Goal: Check status

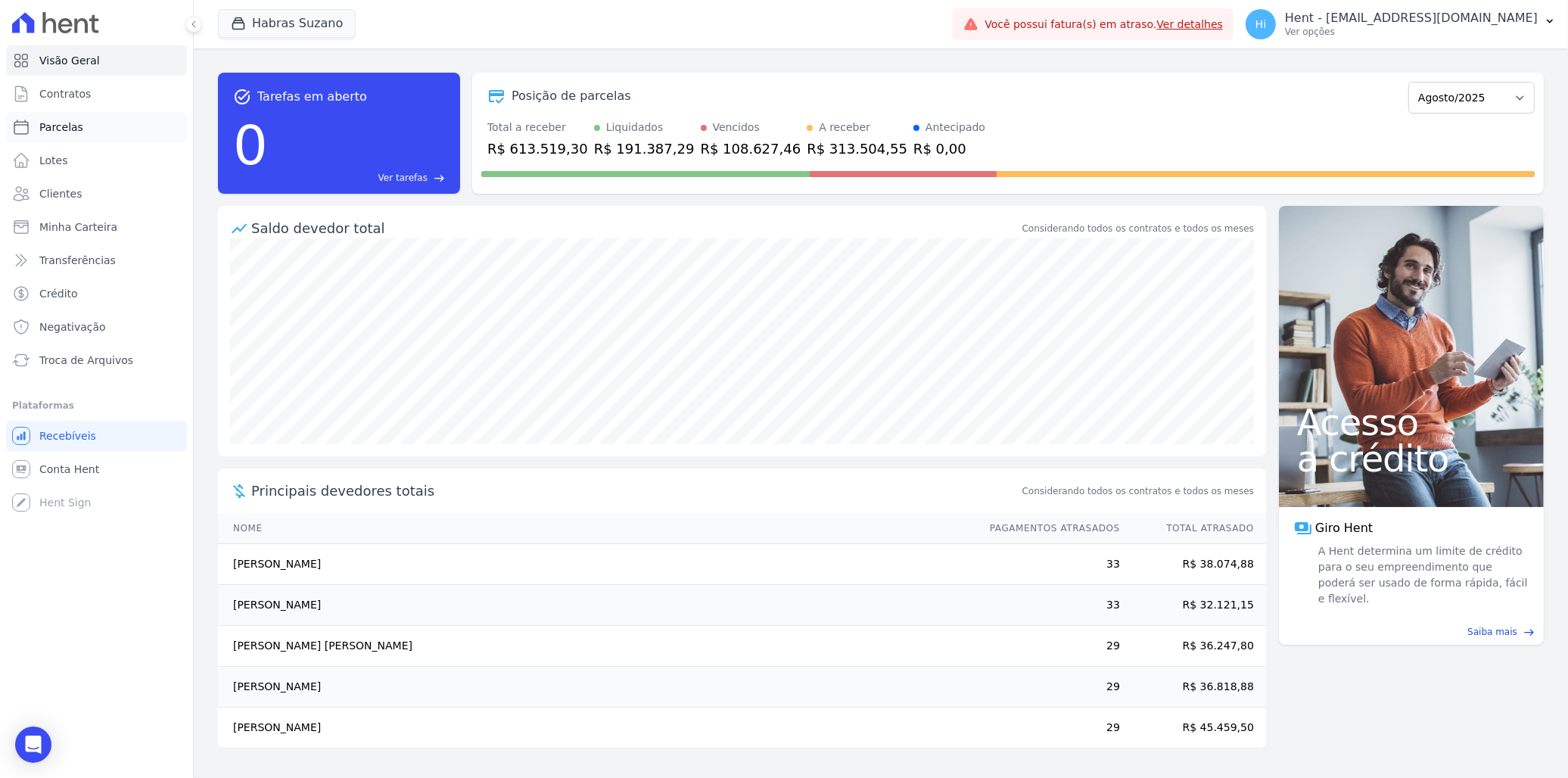
click at [56, 126] on span "Parcelas" at bounding box center [61, 128] width 44 height 15
select select
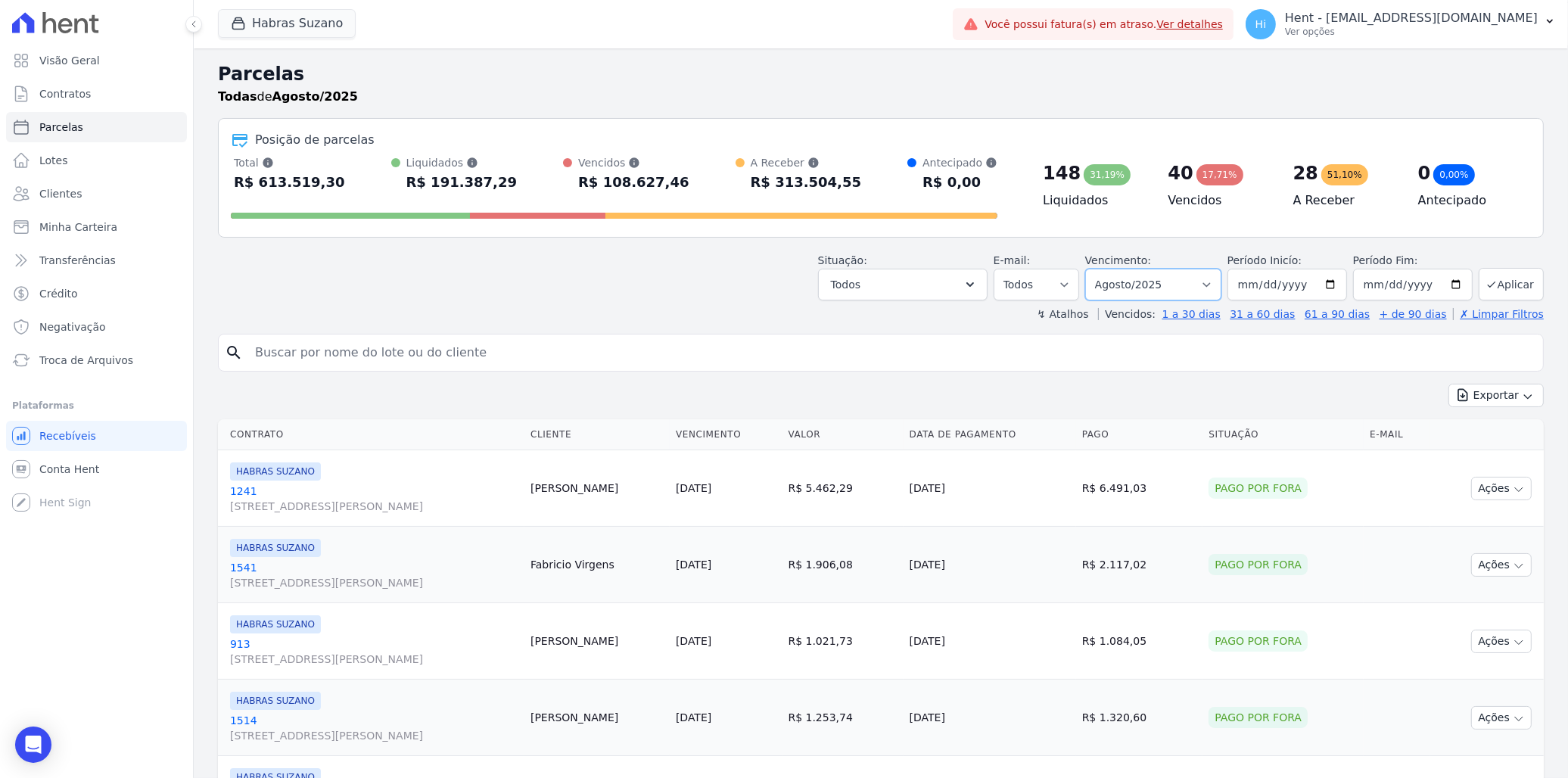
click at [1197, 278] on select "[GEOGRAPHIC_DATA] por período ──────── Todos os meses Julho/2022 Agosto/2022 Se…" at bounding box center [1153, 284] width 136 height 31
click at [1327, 248] on div "Situação: Agendado Em Aberto Pago Processando Cancelado Vencido Transferindo De…" at bounding box center [881, 273] width 1325 height 53
click at [72, 62] on span "Visão Geral" at bounding box center [69, 61] width 61 height 15
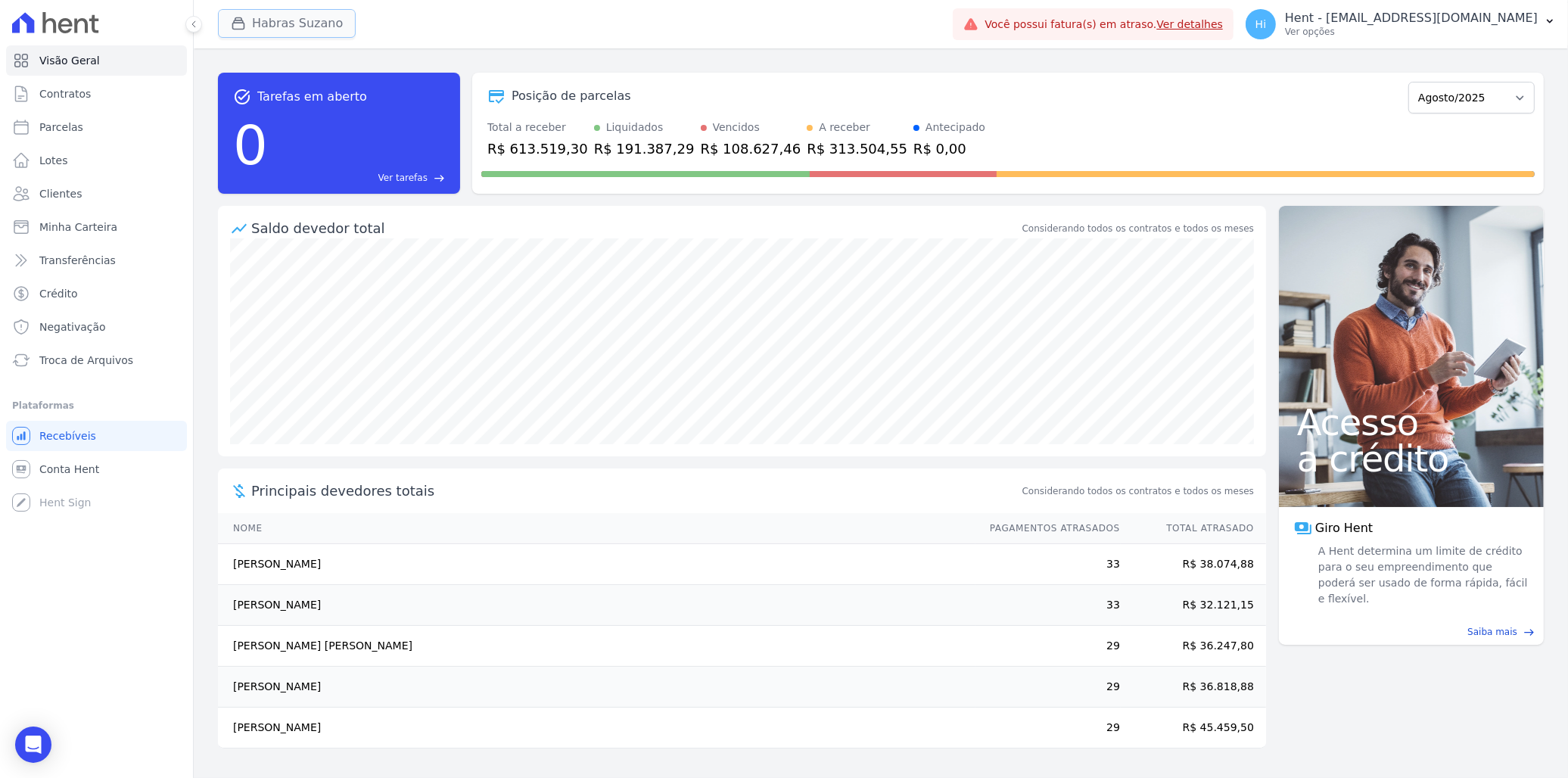
click at [318, 27] on button "Habras Suzano" at bounding box center [287, 24] width 138 height 29
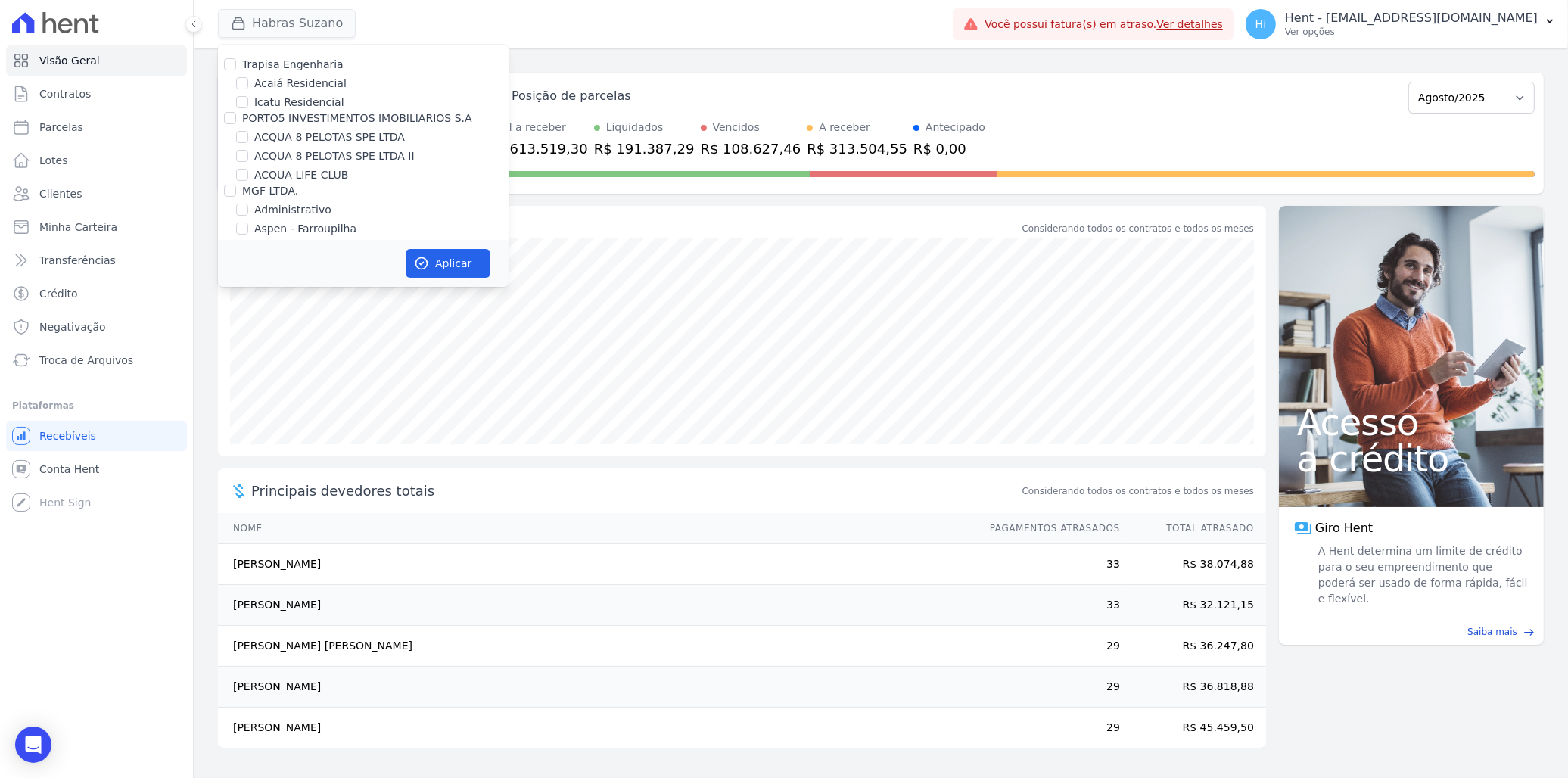
scroll to position [5668, 0]
click at [224, 268] on input "HABRAS" at bounding box center [229, 273] width 12 height 12
checkbox input "false"
click at [232, 302] on input "HARAS ROYAL URBANISMO" at bounding box center [229, 308] width 12 height 12
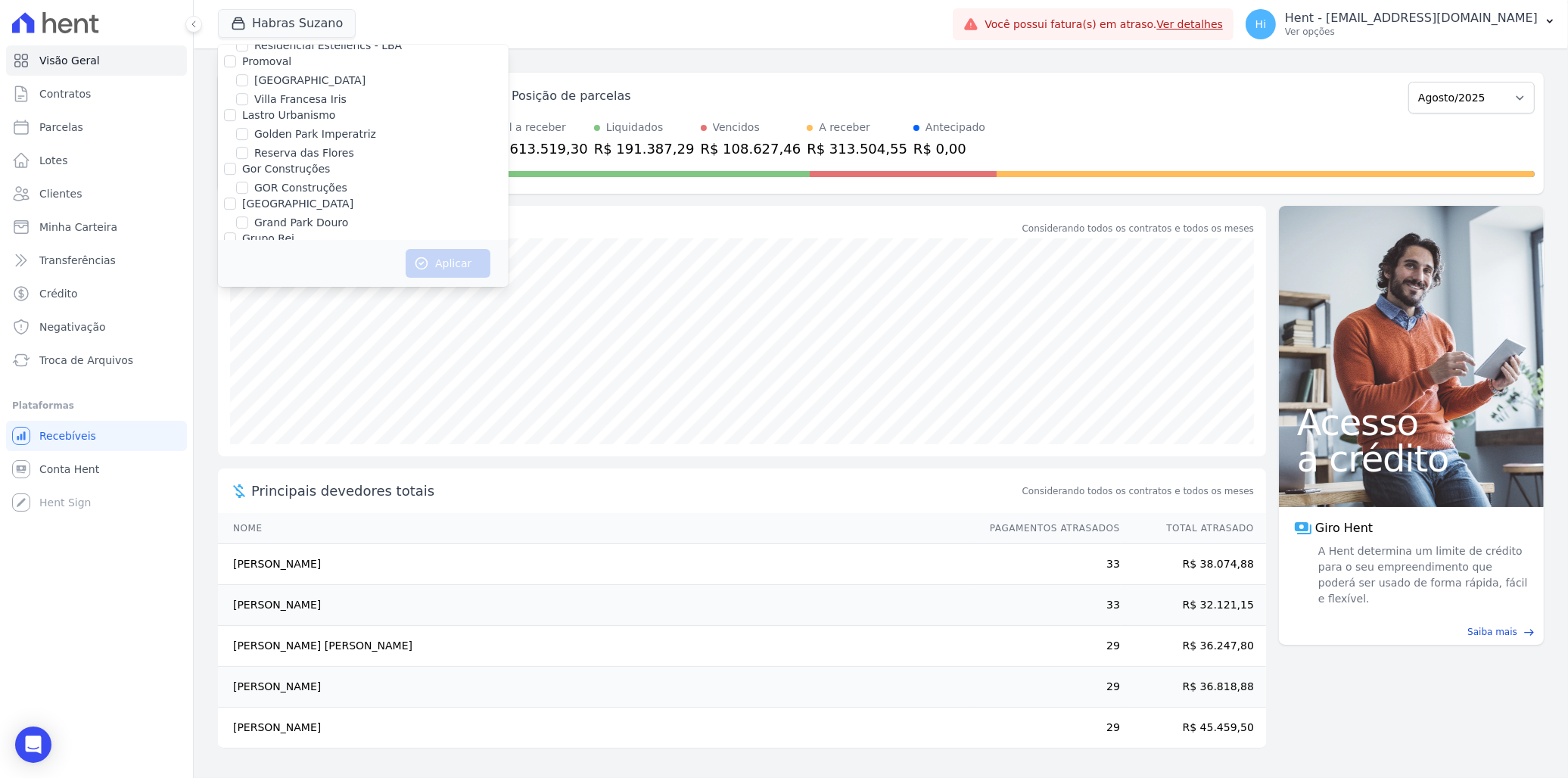
checkbox input "true"
click at [295, 354] on label "HARAS ROYAL URBANISMO" at bounding box center [325, 362] width 142 height 16
click at [248, 356] on input "HARAS ROYAL URBANISMO" at bounding box center [242, 362] width 12 height 12
checkbox input "false"
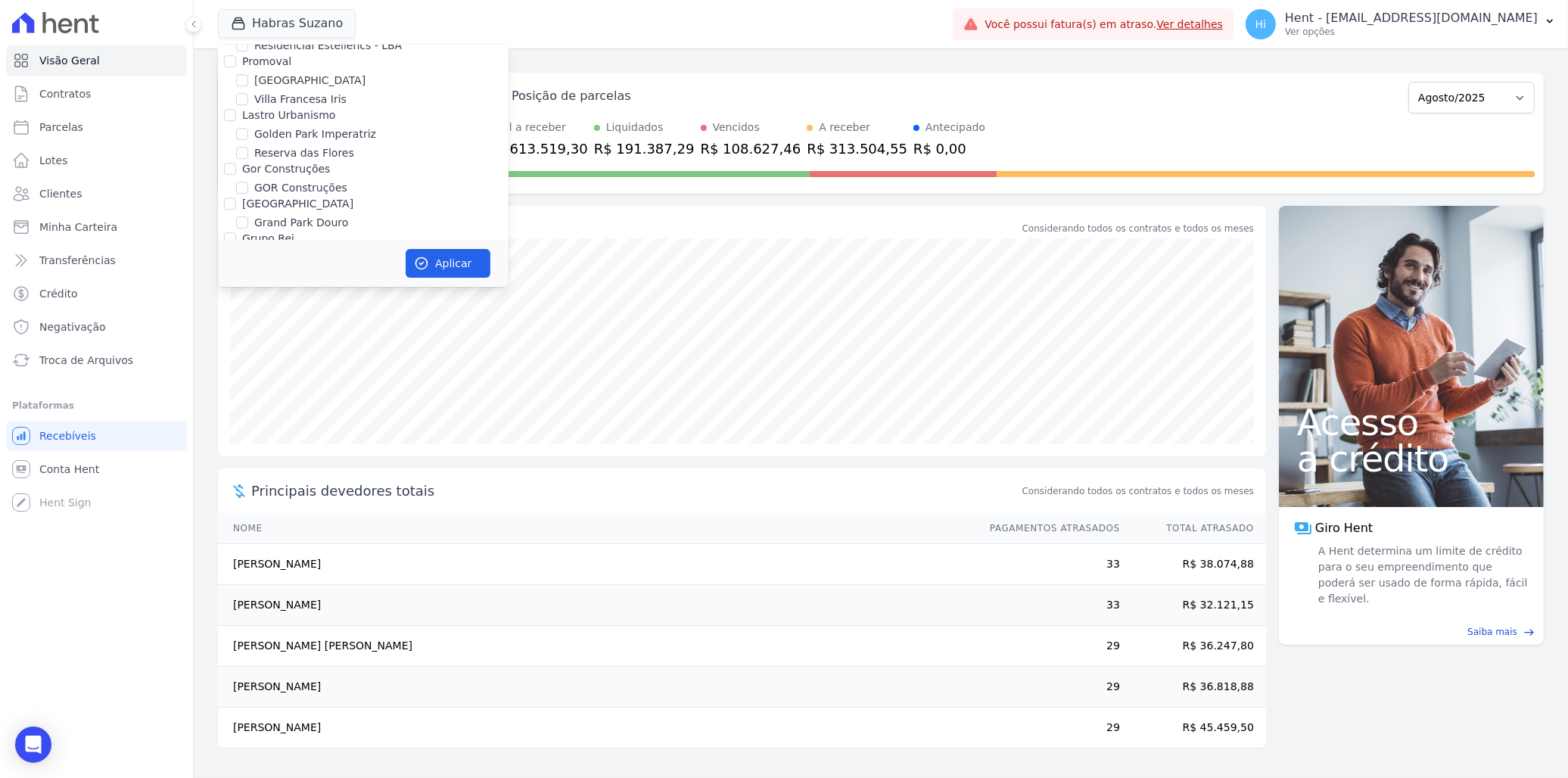
checkbox input "false"
click at [855, 81] on div "Posição de parcelas Julho/2022 Agosto/2022 Setembro/2022 Outubro/2022 Novembro/…" at bounding box center [1007, 96] width 1053 height 35
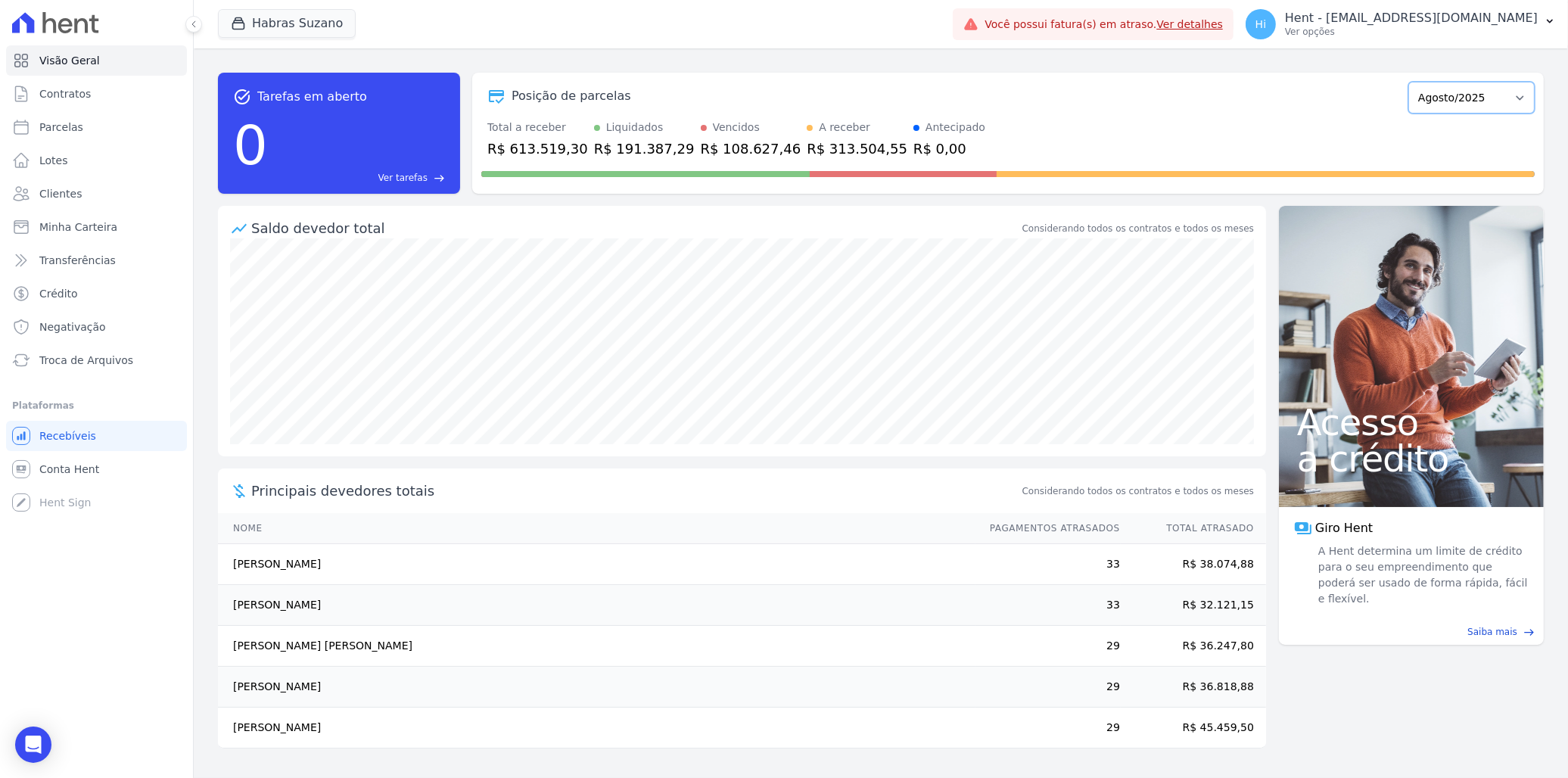
click at [1457, 94] on select "Julho/2022 Agosto/2022 Setembro/2022 Outubro/2022 Novembro/2022 Dezembro/2022 […" at bounding box center [1471, 97] width 127 height 31
select select "07/2027"
click at [1416, 82] on select "Julho/2022 Agosto/2022 Setembro/2022 Outubro/2022 Novembro/2022 Dezembro/2022 […" at bounding box center [1471, 97] width 127 height 31
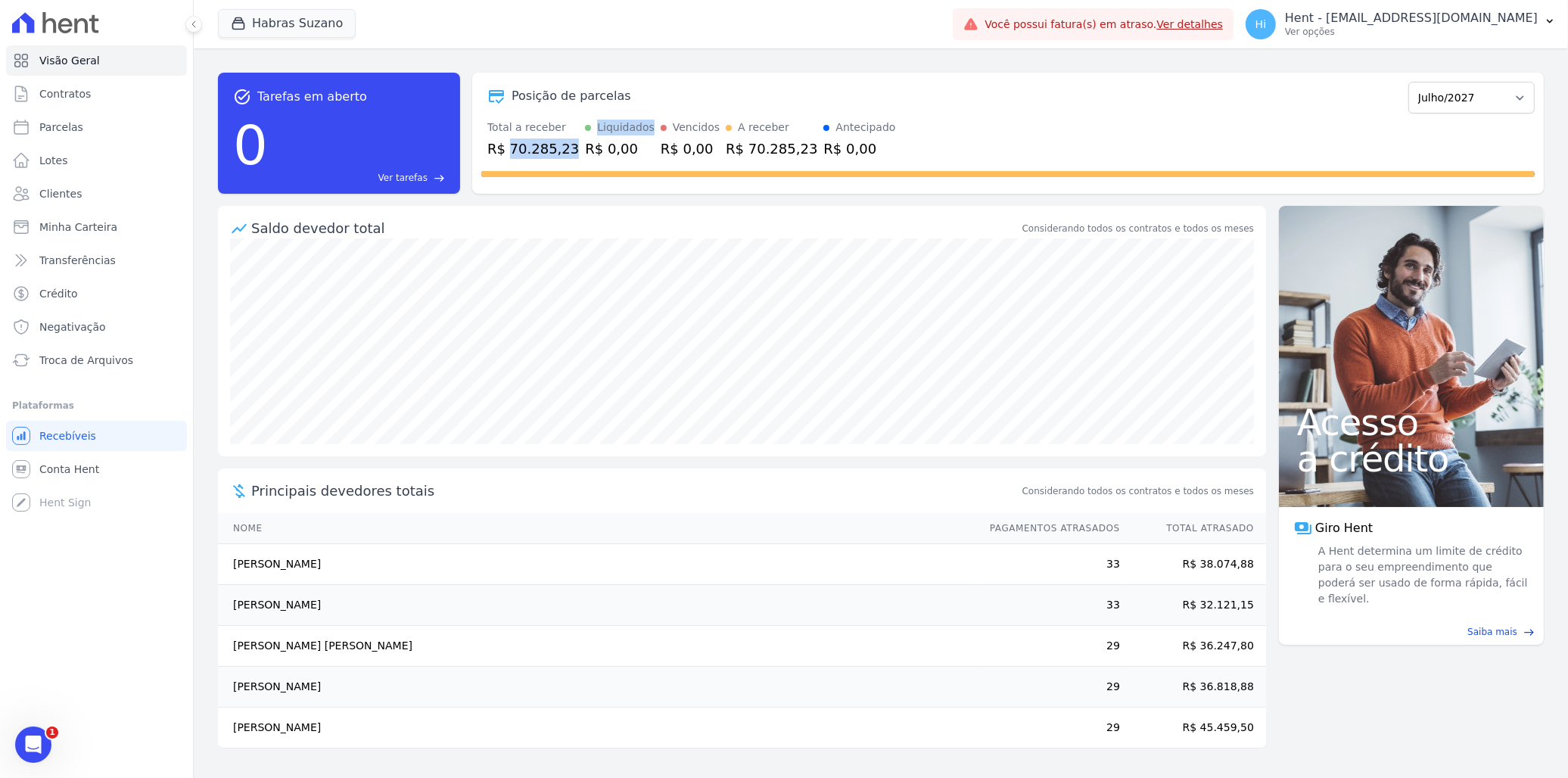
drag, startPoint x: 505, startPoint y: 152, endPoint x: 570, endPoint y: 153, distance: 65.0
click at [570, 153] on div "Total a receber R$ 70.285,23 Liquidados R$ 0,00 Vencidos R$ 0,00 A receber R$ 7…" at bounding box center [1007, 139] width 1053 height 39
click at [553, 185] on div "Posição de parcelas Julho/2022 Agosto/2022 Setembro/2022 Outubro/2022 Novembro/…" at bounding box center [1007, 132] width 1071 height 121
